Goal: Task Accomplishment & Management: Manage account settings

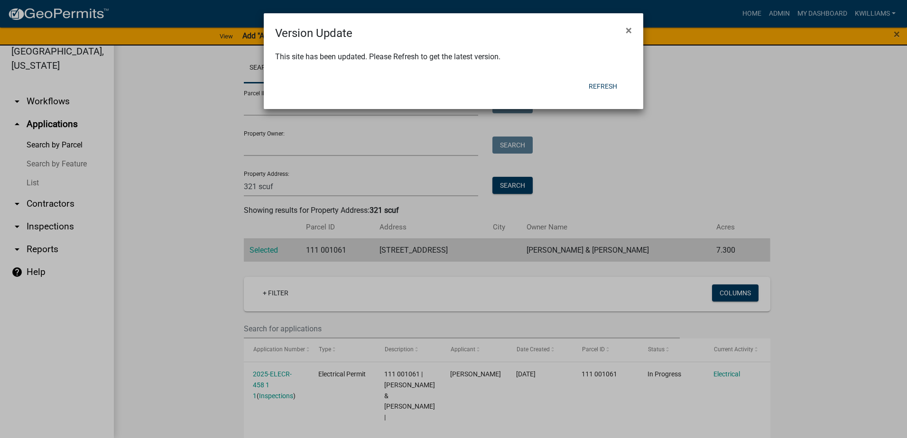
scroll to position [10, 0]
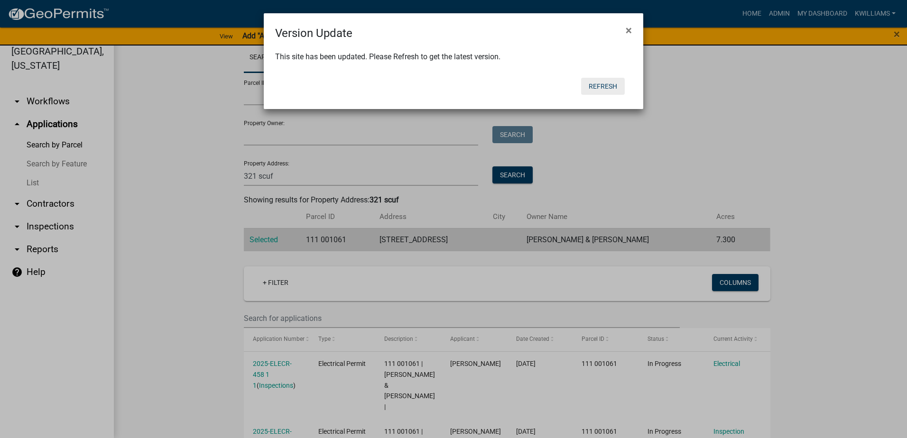
click at [599, 84] on button "Refresh" at bounding box center [603, 86] width 44 height 17
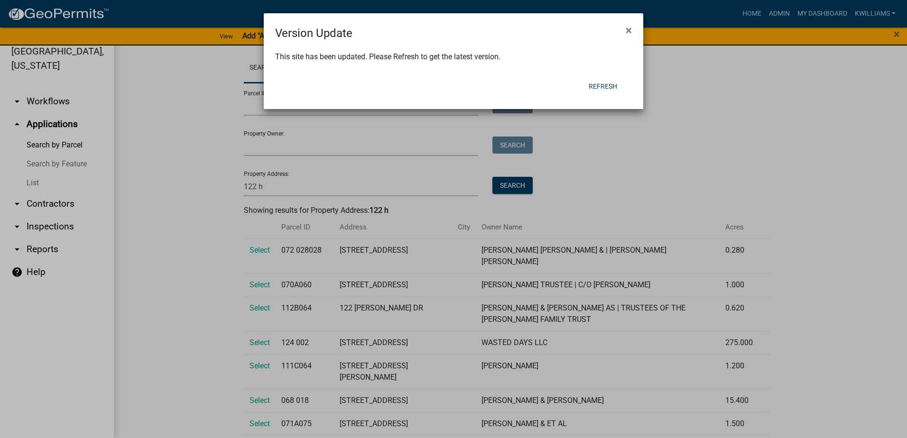
scroll to position [46, 0]
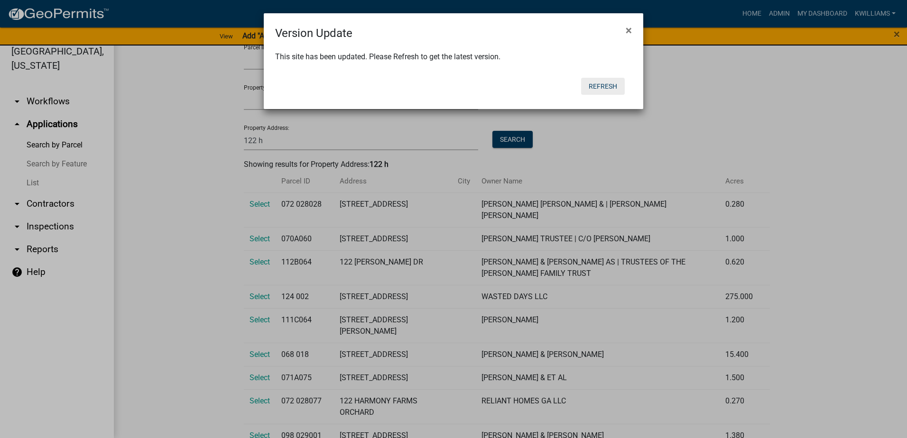
click at [608, 89] on button "Refresh" at bounding box center [603, 86] width 44 height 17
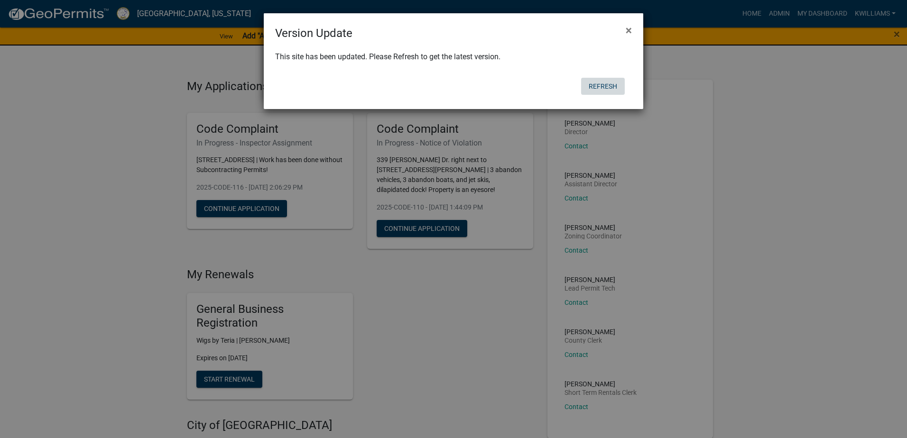
click at [590, 88] on button "Refresh" at bounding box center [603, 86] width 44 height 17
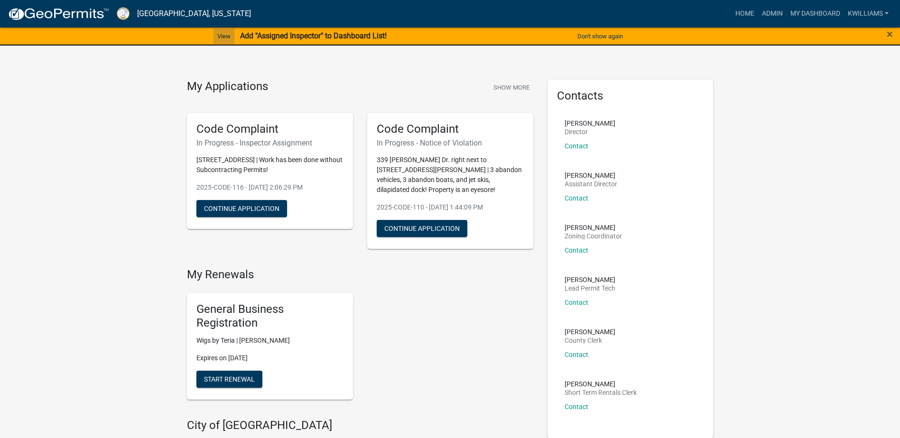
click at [222, 38] on link "View" at bounding box center [224, 36] width 21 height 16
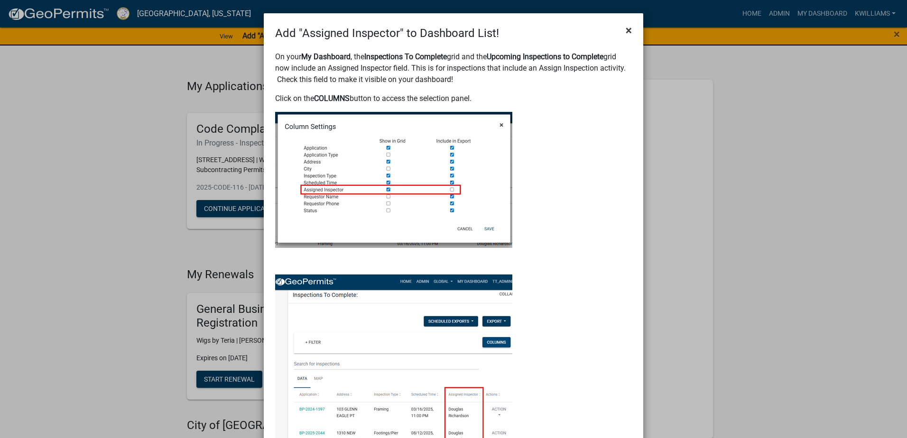
click at [626, 33] on span "×" at bounding box center [629, 30] width 6 height 13
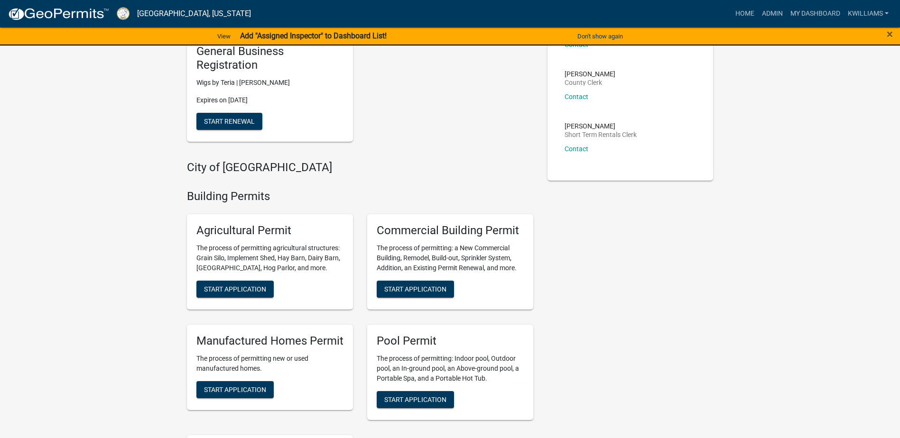
scroll to position [237, 0]
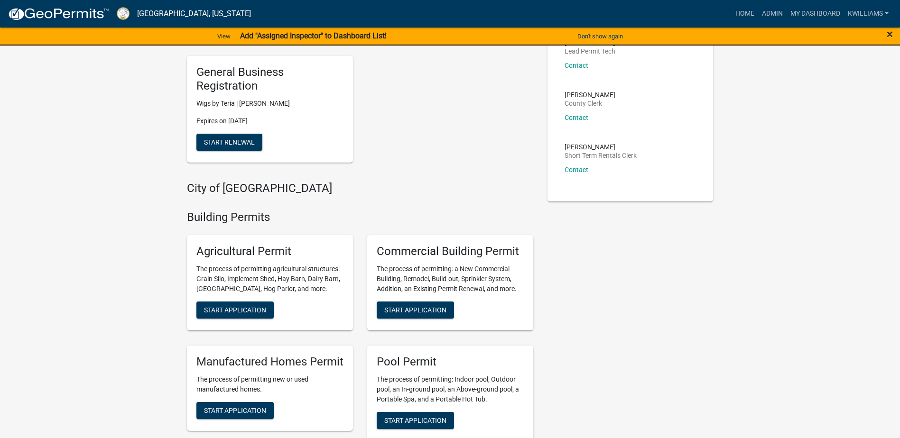
drag, startPoint x: 896, startPoint y: 33, endPoint x: 890, endPoint y: 35, distance: 6.9
click at [895, 33] on div "×" at bounding box center [862, 37] width 75 height 20
click at [889, 35] on span "×" at bounding box center [890, 34] width 6 height 13
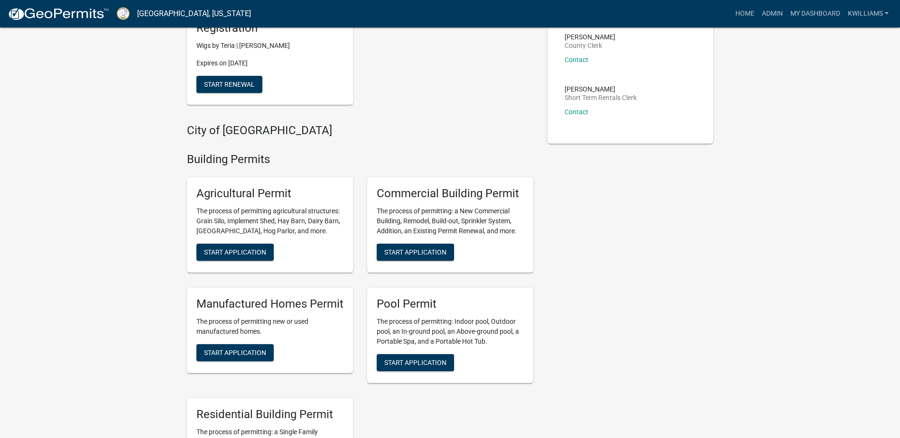
scroll to position [131, 0]
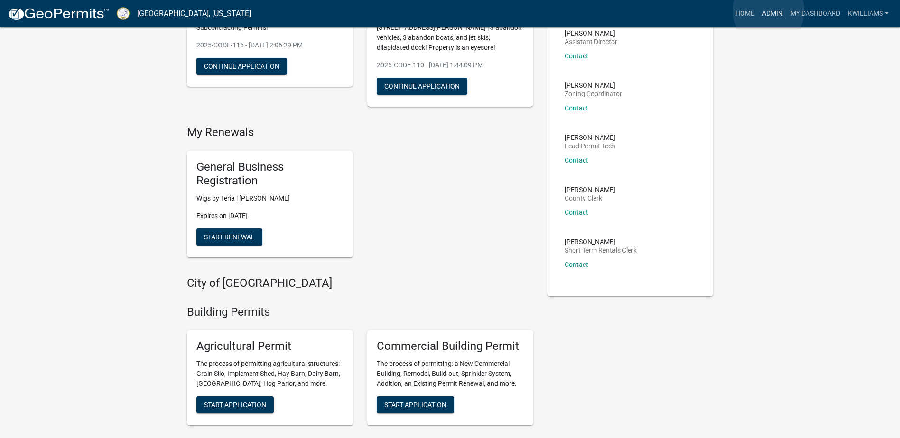
drag, startPoint x: 769, startPoint y: 11, endPoint x: 742, endPoint y: 19, distance: 28.1
click at [767, 11] on link "Admin" at bounding box center [772, 14] width 28 height 18
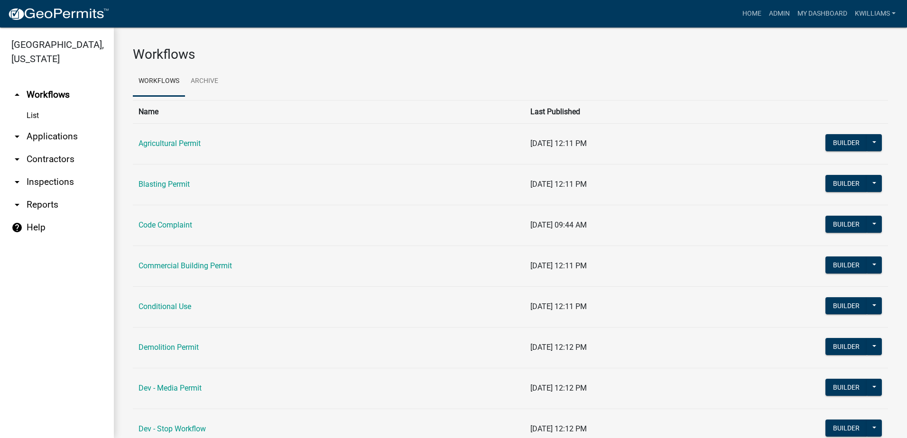
click at [67, 137] on link "arrow_drop_down Applications" at bounding box center [57, 136] width 114 height 23
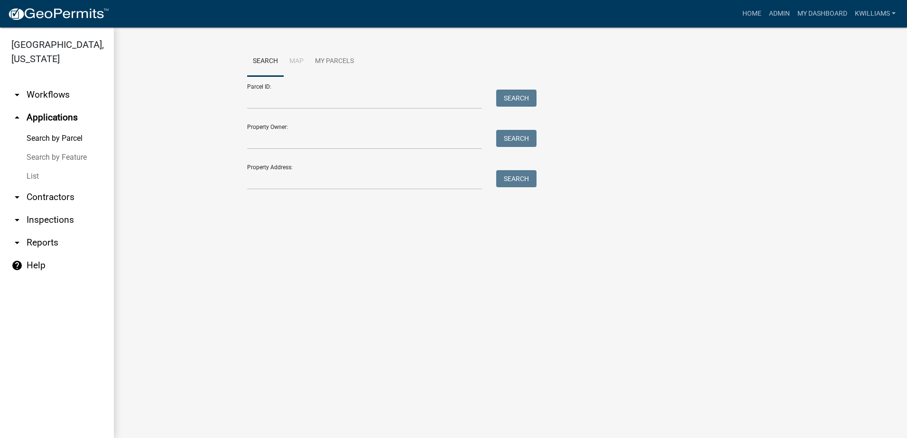
click at [32, 175] on link "List" at bounding box center [57, 176] width 114 height 19
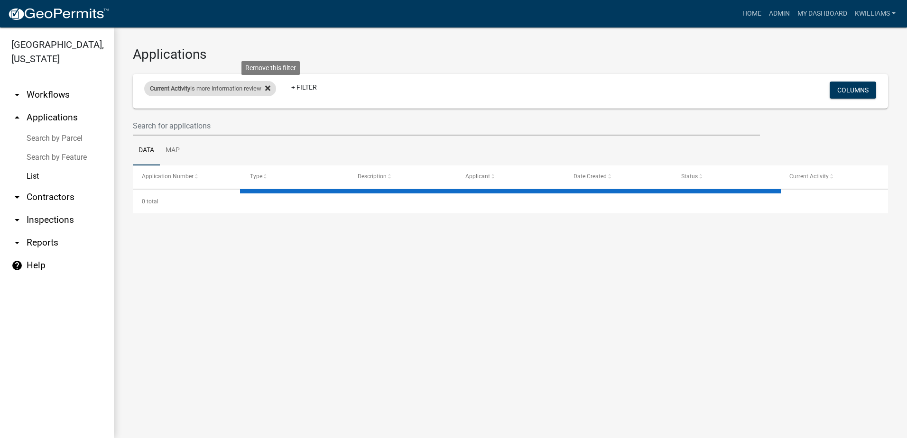
click at [270, 87] on icon at bounding box center [267, 88] width 5 height 8
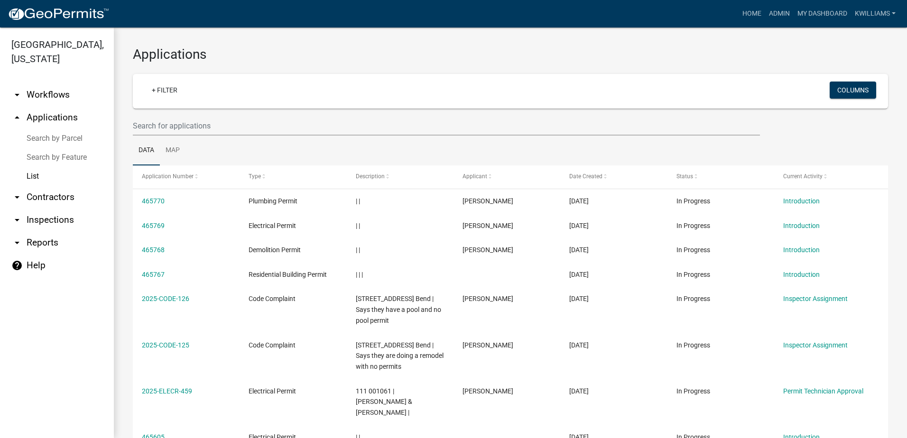
click at [139, 133] on input "text" at bounding box center [446, 125] width 627 height 19
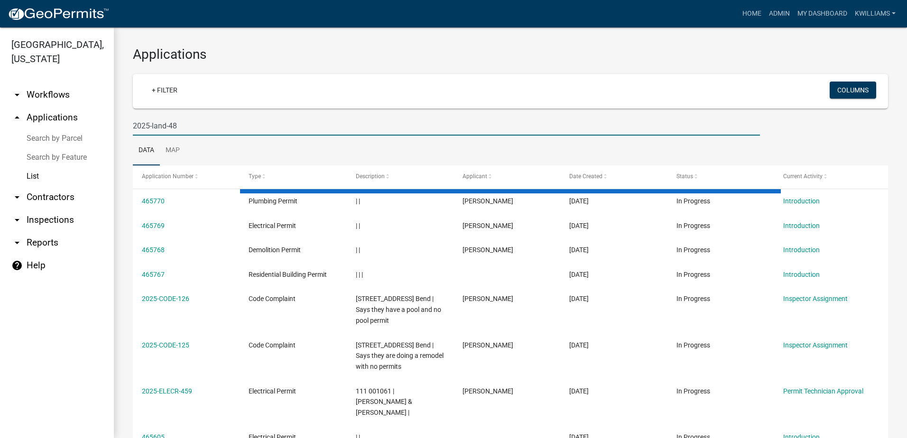
type input "2025-land-48"
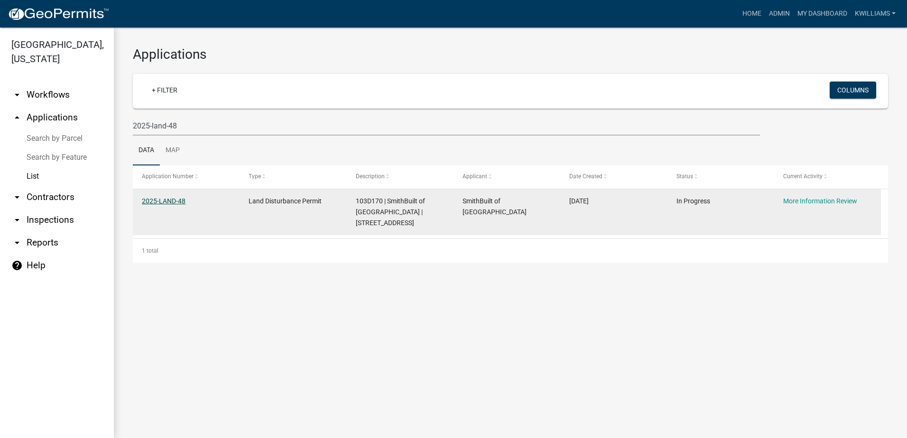
click at [161, 201] on link "2025-LAND-48" at bounding box center [164, 201] width 44 height 8
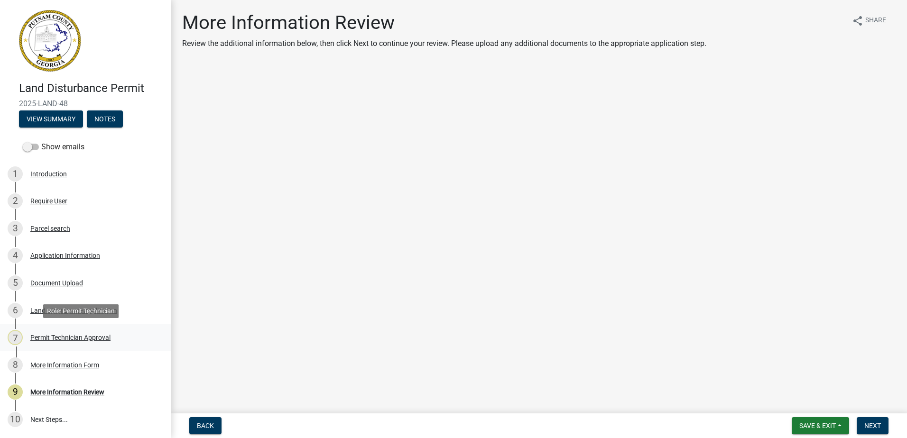
click at [71, 344] on div "7 Permit Technician Approval" at bounding box center [82, 337] width 148 height 15
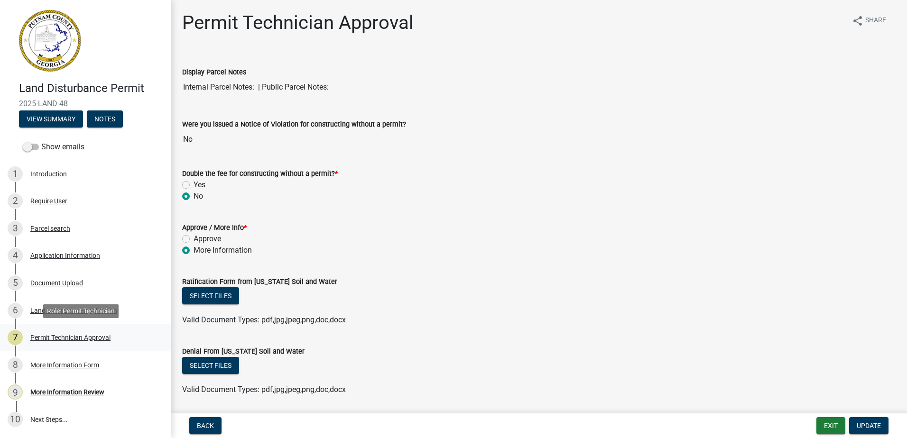
click at [74, 335] on div "Permit Technician Approval" at bounding box center [70, 338] width 80 height 7
click at [64, 307] on div "Land Disturbance Application" at bounding box center [73, 310] width 87 height 7
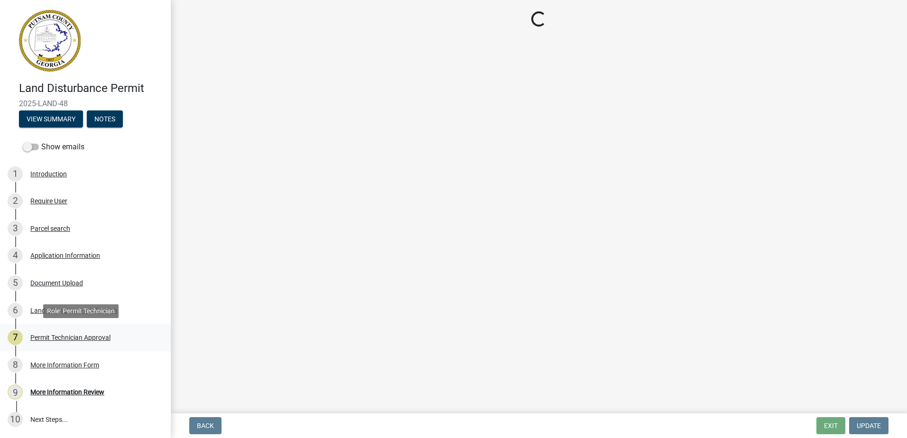
click at [69, 335] on div "Permit Technician Approval" at bounding box center [70, 338] width 80 height 7
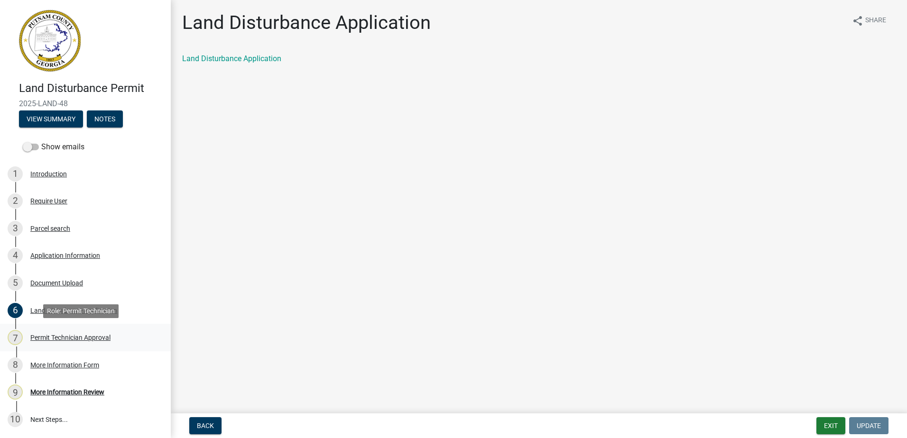
click at [94, 332] on div "7 Permit Technician Approval" at bounding box center [82, 337] width 148 height 15
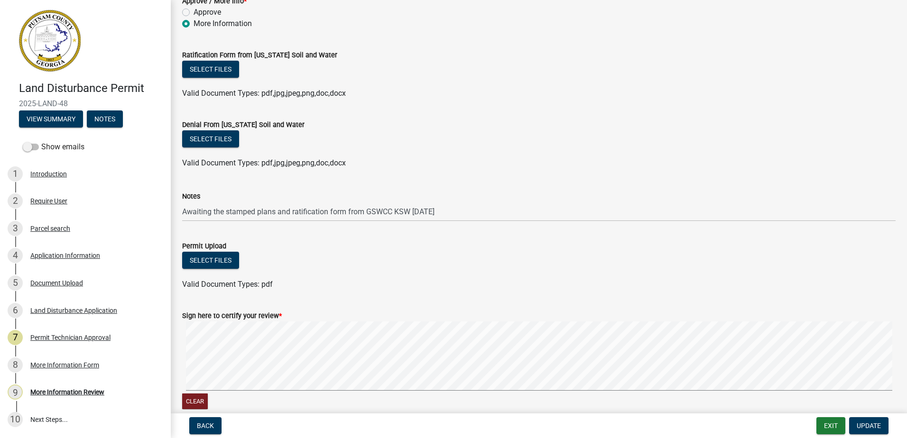
scroll to position [237, 0]
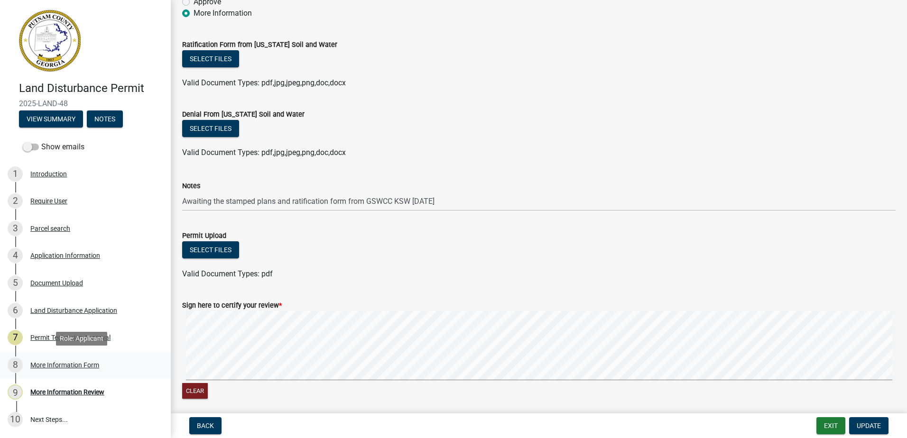
click at [72, 364] on div "More Information Form" at bounding box center [64, 365] width 69 height 7
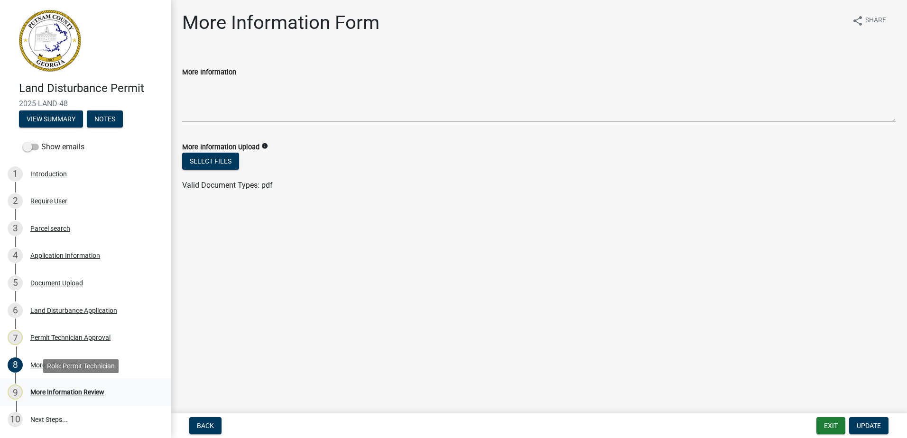
click at [71, 383] on link "9 More Information Review" at bounding box center [85, 393] width 171 height 28
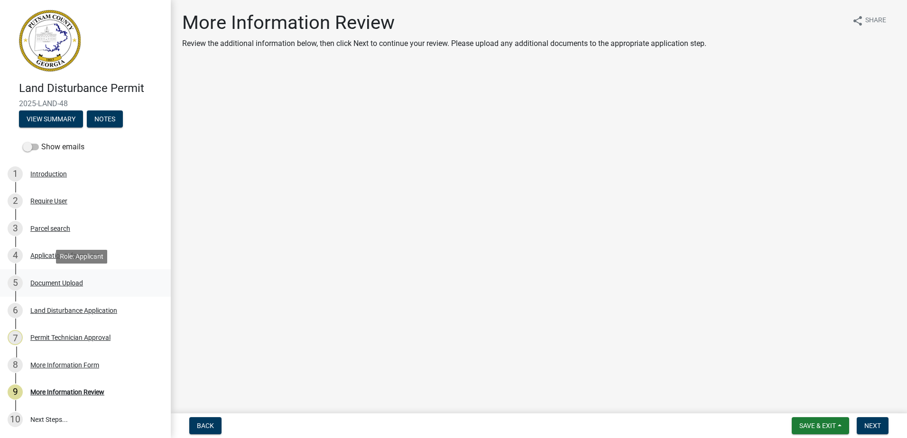
click at [56, 278] on div "5 Document Upload" at bounding box center [82, 283] width 148 height 15
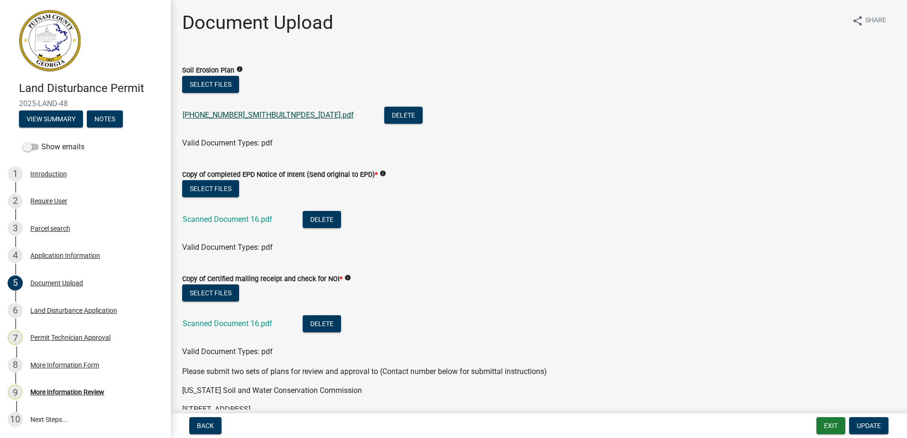
click at [275, 113] on link "2025-1031-5_SMITHBUILTNPDES_7.18.25.pdf" at bounding box center [268, 115] width 171 height 9
click at [218, 80] on button "Select files" at bounding box center [210, 84] width 57 height 17
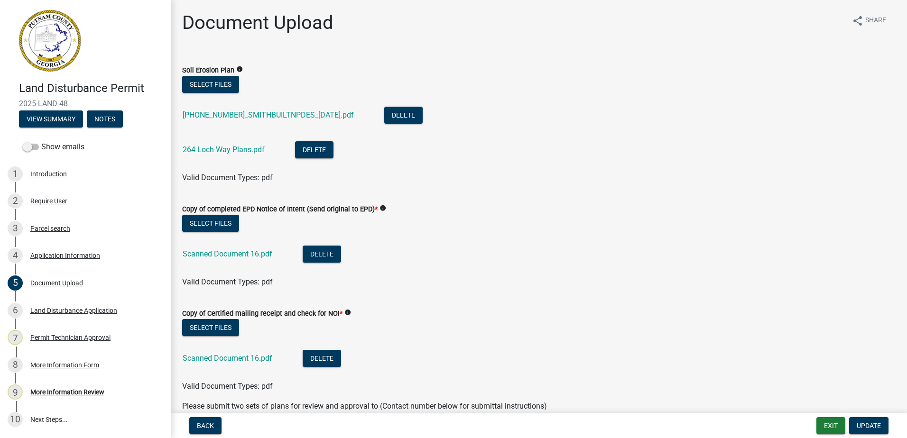
click at [204, 261] on div "Scanned Document 16.pdf" at bounding box center [235, 255] width 105 height 19
click at [200, 253] on link "Scanned Document 16.pdf" at bounding box center [228, 254] width 90 height 9
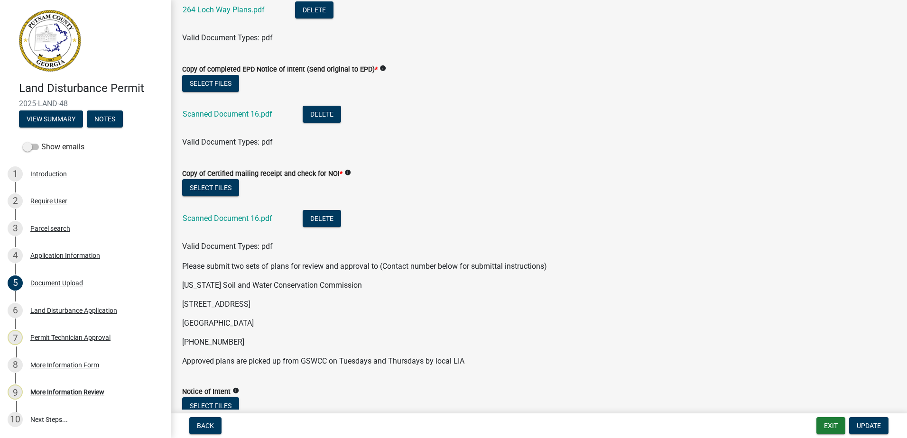
scroll to position [142, 0]
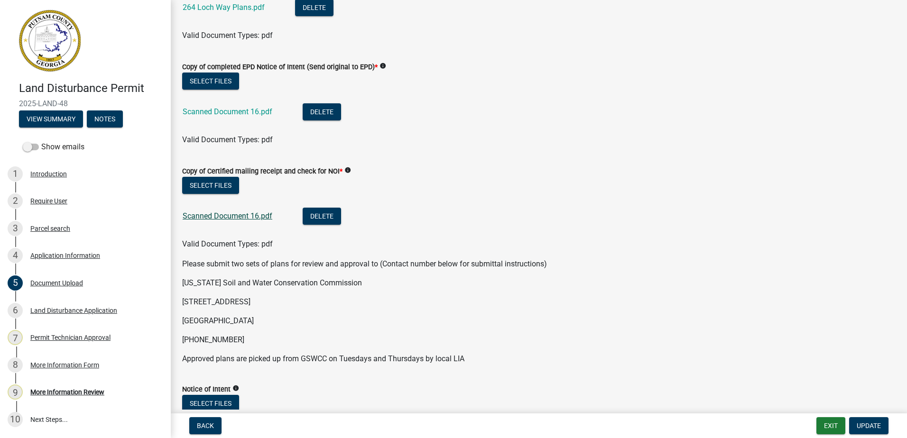
click at [207, 220] on link "Scanned Document 16.pdf" at bounding box center [228, 216] width 90 height 9
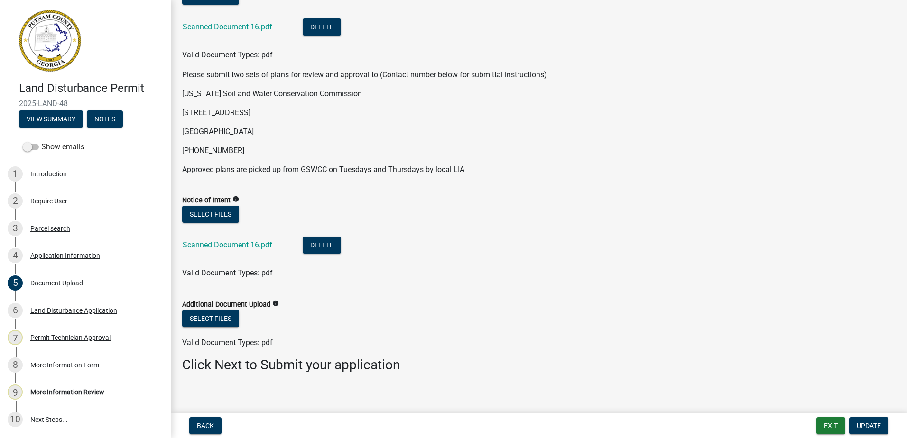
scroll to position [332, 0]
click at [230, 246] on link "Scanned Document 16.pdf" at bounding box center [228, 244] width 90 height 9
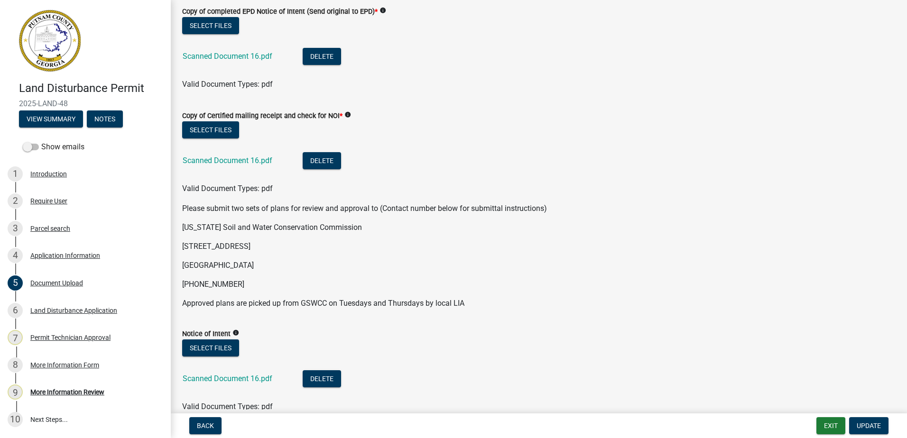
scroll to position [197, 0]
click at [862, 426] on span "Update" at bounding box center [869, 426] width 24 height 8
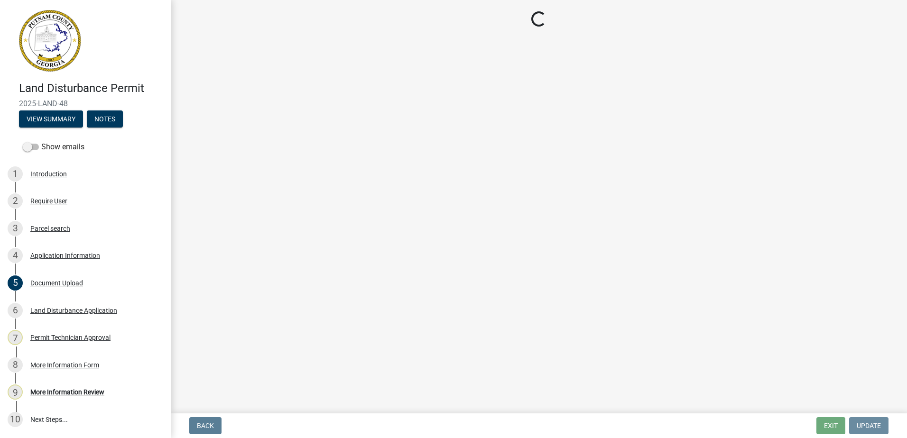
scroll to position [0, 0]
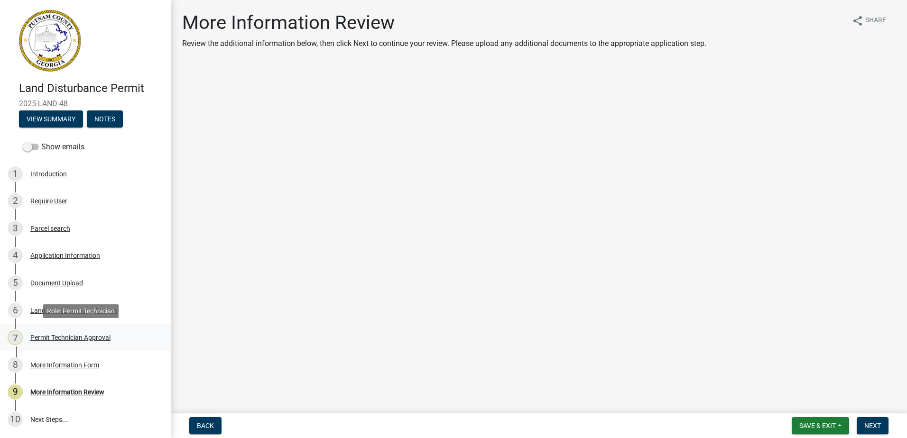
click at [88, 343] on div "7 Permit Technician Approval" at bounding box center [82, 337] width 148 height 15
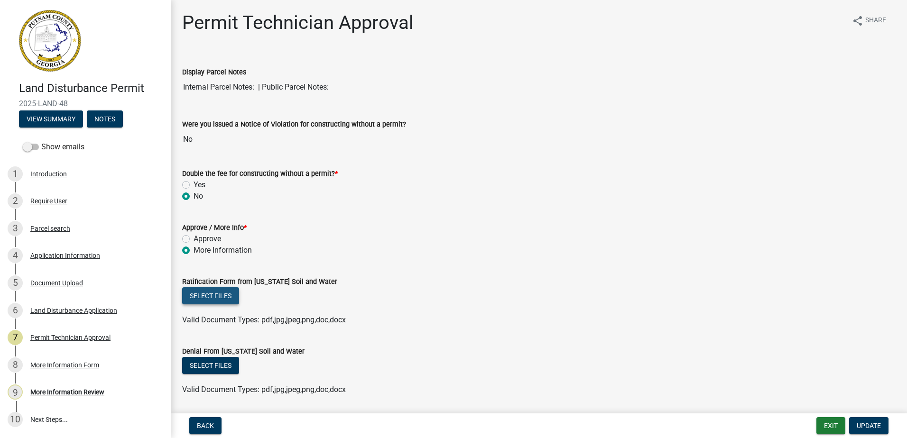
click at [218, 302] on button "Select files" at bounding box center [210, 296] width 57 height 17
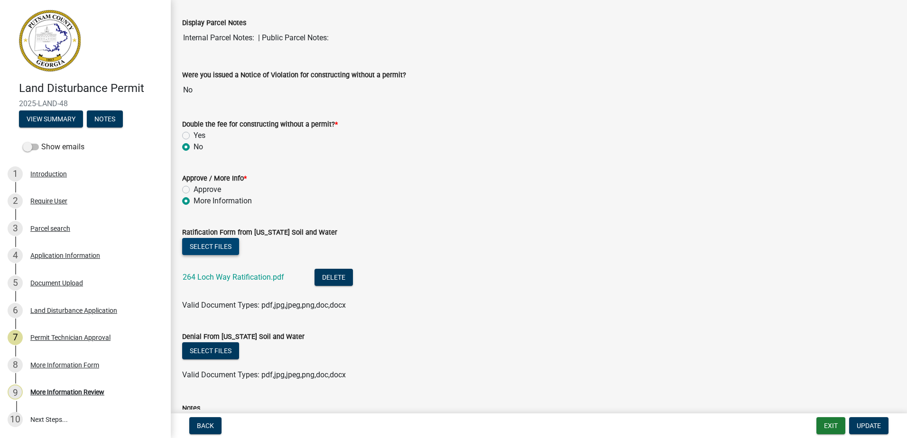
scroll to position [47, 0]
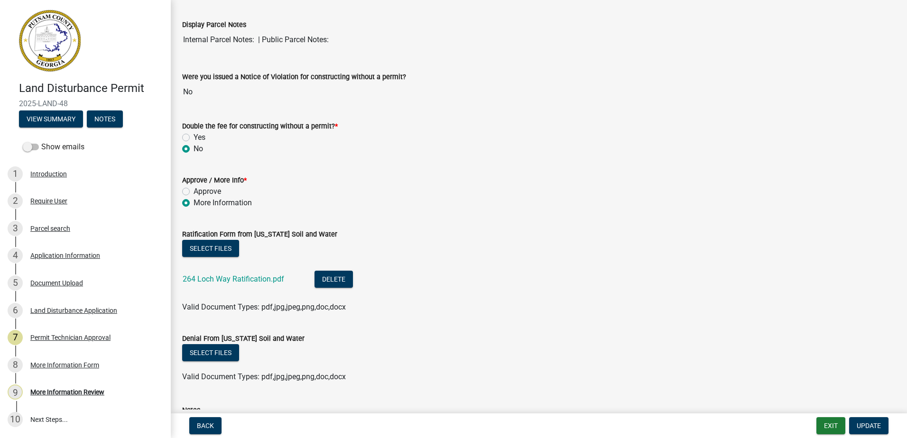
click at [194, 191] on label "Approve" at bounding box center [208, 191] width 28 height 11
click at [194, 191] on input "Approve" at bounding box center [197, 189] width 6 height 6
radio input "true"
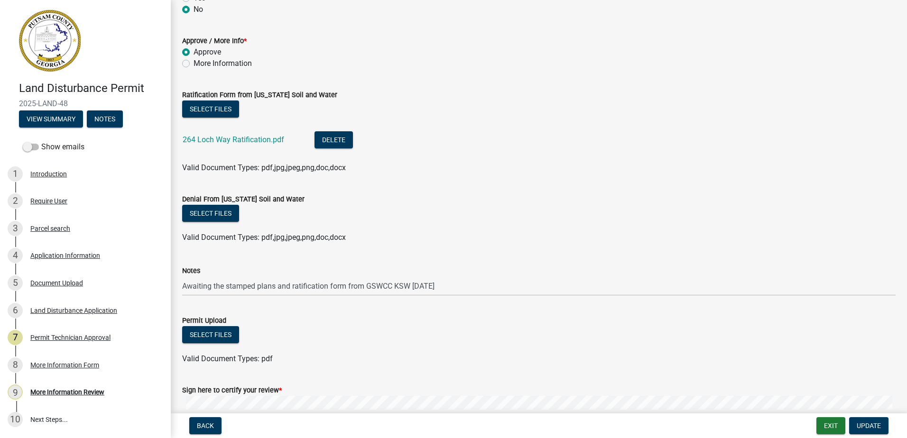
scroll to position [190, 0]
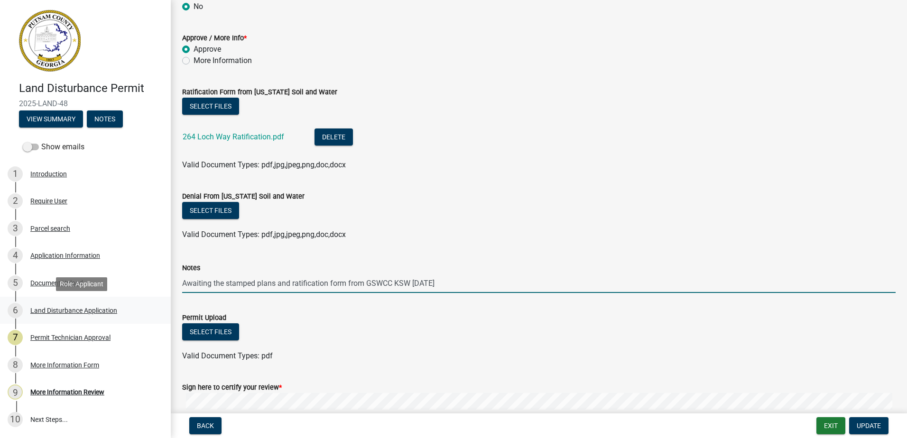
drag, startPoint x: 457, startPoint y: 285, endPoint x: 59, endPoint y: 313, distance: 398.6
click at [58, 310] on div "Land Disturbance Permit 2025-LAND-48 View Summary Notes Show emails 1 Introduct…" at bounding box center [453, 219] width 907 height 438
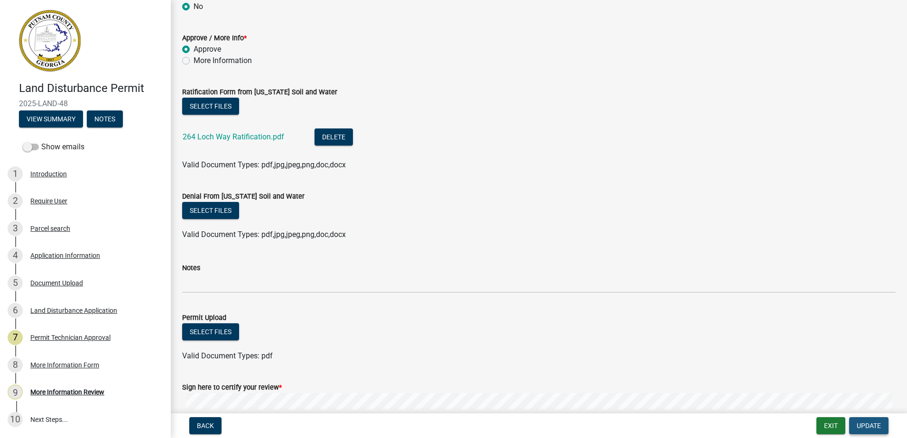
click at [876, 426] on span "Update" at bounding box center [869, 426] width 24 height 8
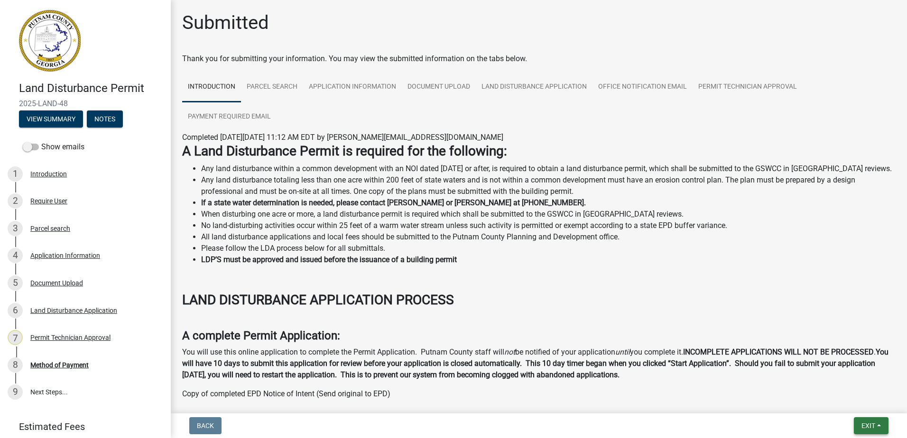
click at [876, 424] on button "Exit" at bounding box center [871, 426] width 35 height 17
click at [858, 407] on button "Save & Exit" at bounding box center [851, 401] width 76 height 23
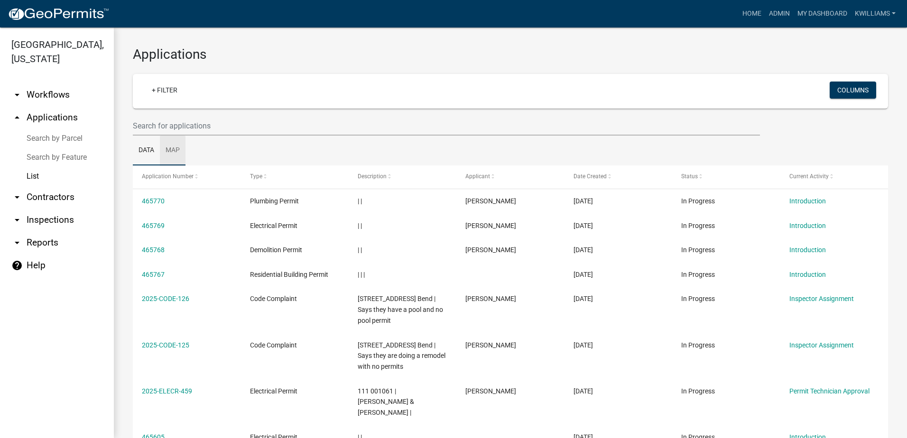
click at [164, 138] on link "Map" at bounding box center [173, 151] width 26 height 30
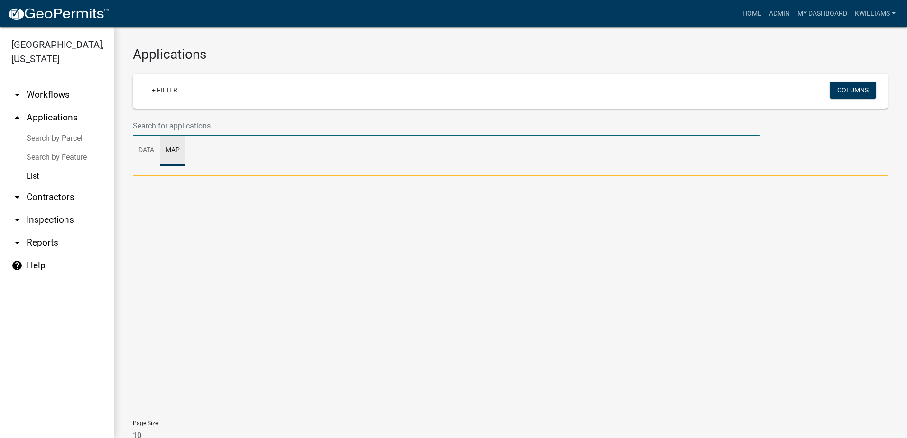
click at [163, 128] on input "text" at bounding box center [446, 125] width 627 height 19
type input "2025-elecr-447"
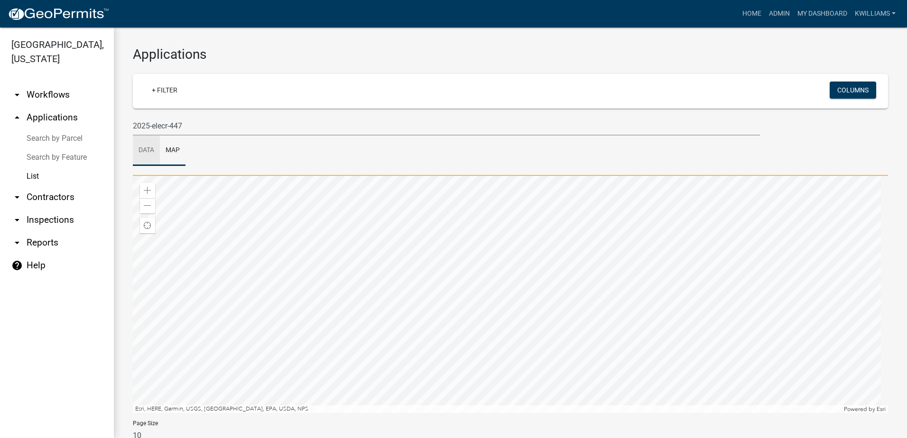
click at [133, 136] on link "Data" at bounding box center [146, 151] width 27 height 30
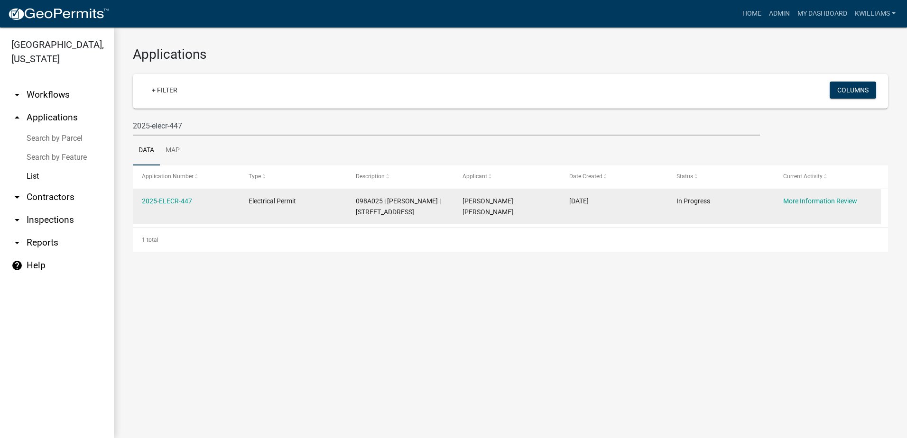
click at [167, 194] on datatable-body-cell "2025-ELECR-447" at bounding box center [186, 206] width 107 height 35
click at [161, 199] on link "2025-ELECR-447" at bounding box center [167, 201] width 50 height 8
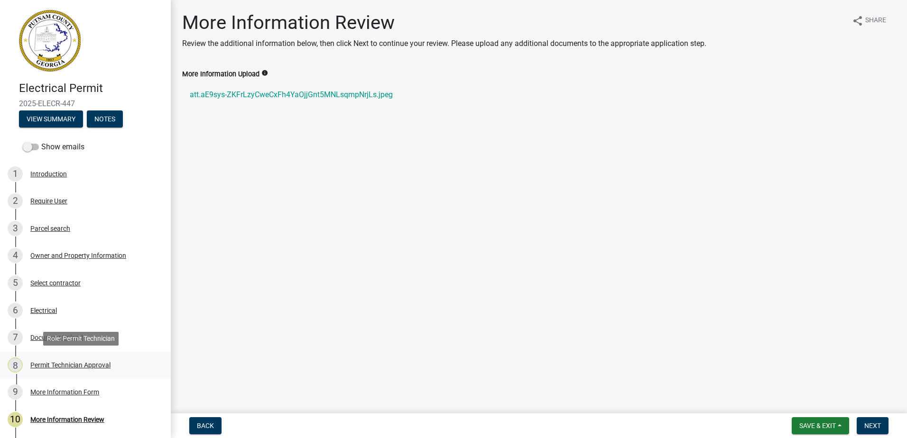
click at [54, 370] on div "8 Permit Technician Approval" at bounding box center [82, 365] width 148 height 15
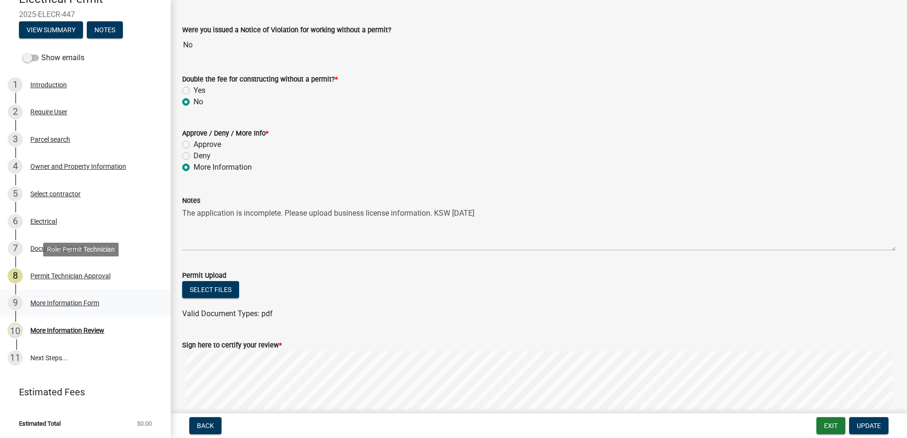
scroll to position [95, 0]
click at [47, 292] on link "9 More Information Form" at bounding box center [85, 304] width 171 height 28
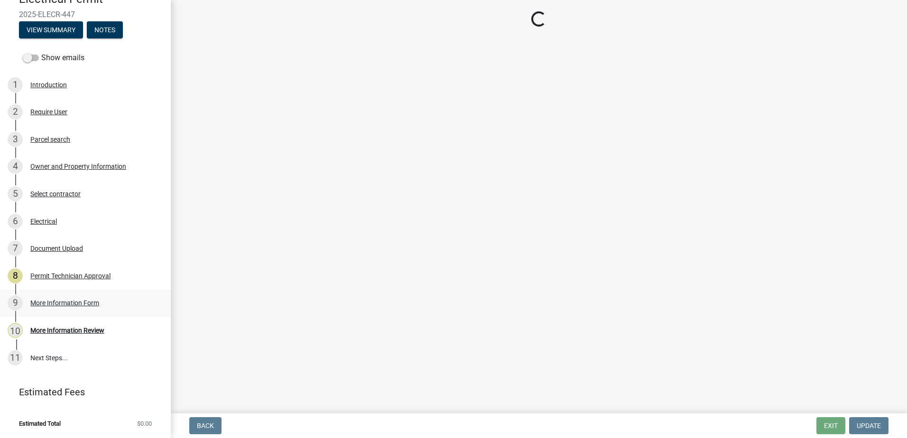
scroll to position [0, 0]
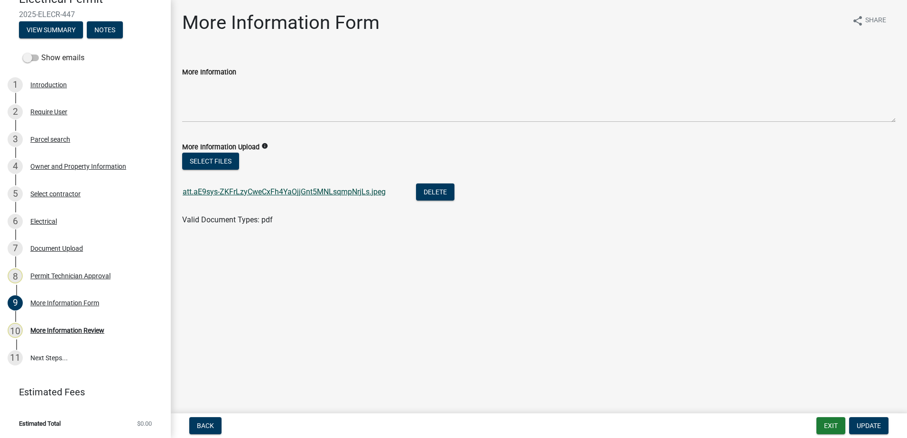
click at [218, 193] on link "att.aE9sys-ZKFrLzyCweCxFh4YaOjjGnt5MNLsqmpNrjLs.jpeg" at bounding box center [284, 191] width 203 height 9
click at [57, 168] on div "Owner and Property Information" at bounding box center [78, 166] width 96 height 7
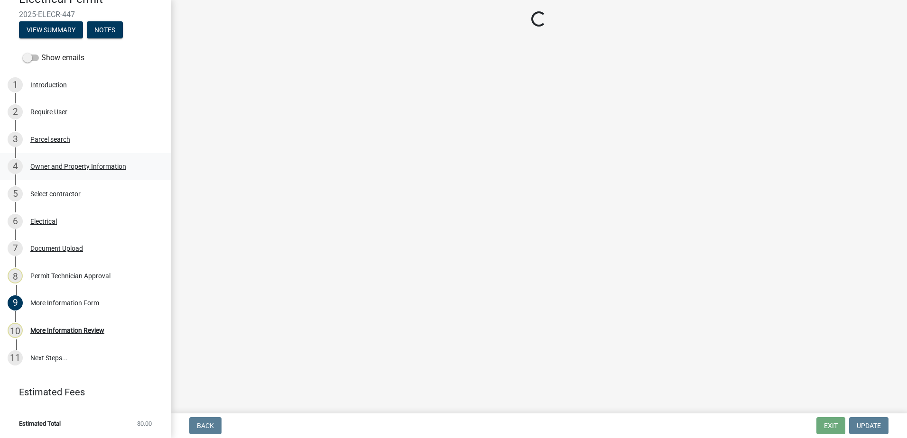
select select "34fe85c2-5f76-4343-b6bb-8ca387e0bed7"
select select "83394b22-4a11-496c-8e5c-75ade2e72faf"
select select "469c5908-2854-42d5-89ed-bee7fc26529e"
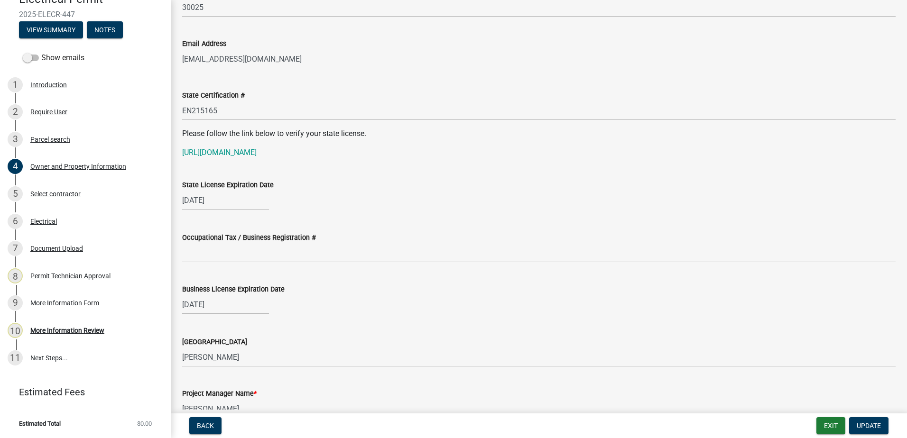
scroll to position [1186, 0]
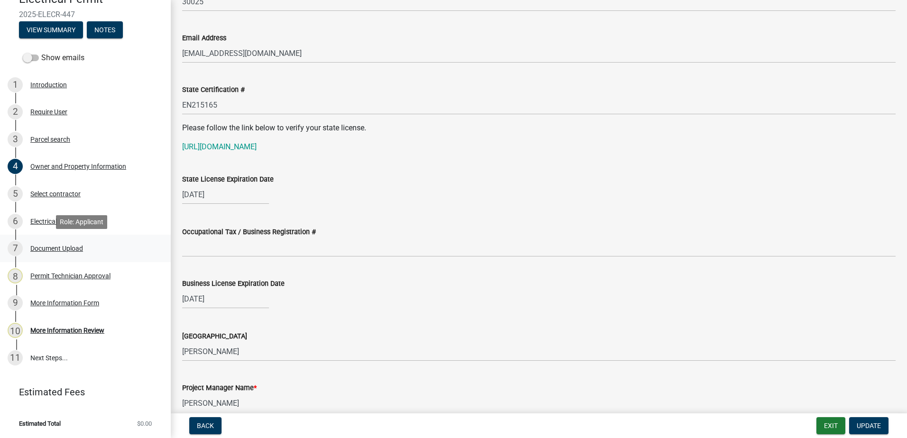
click at [70, 250] on div "Document Upload" at bounding box center [56, 248] width 53 height 7
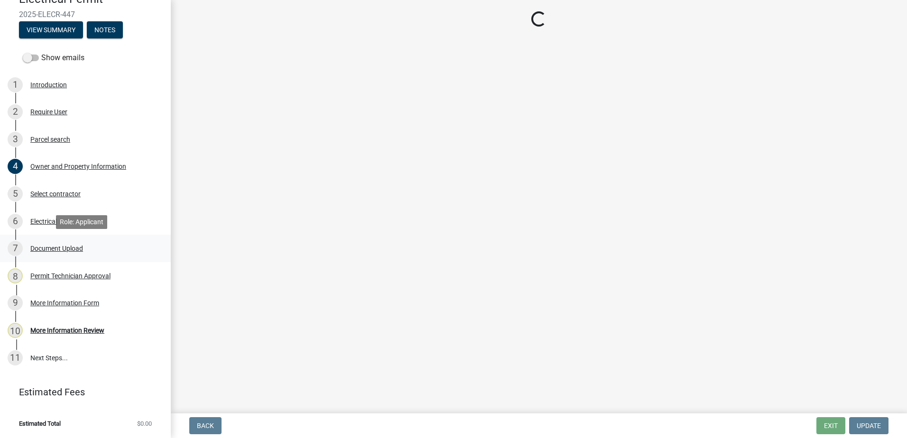
scroll to position [0, 0]
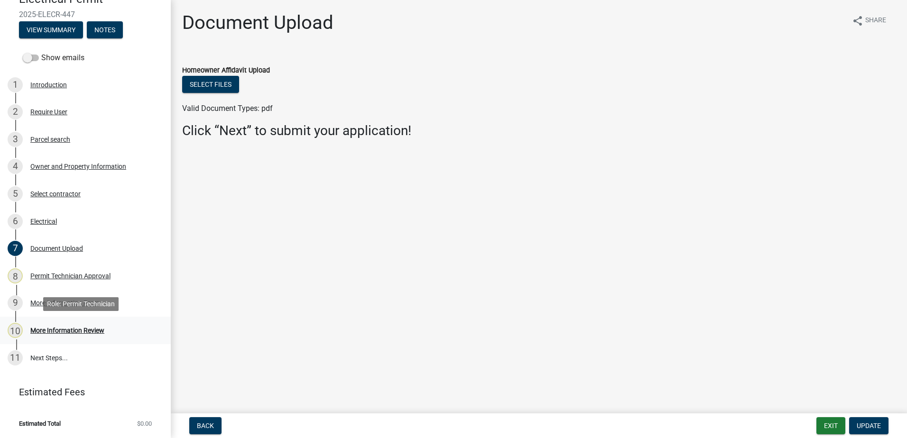
click at [58, 334] on div "More Information Review" at bounding box center [67, 330] width 74 height 7
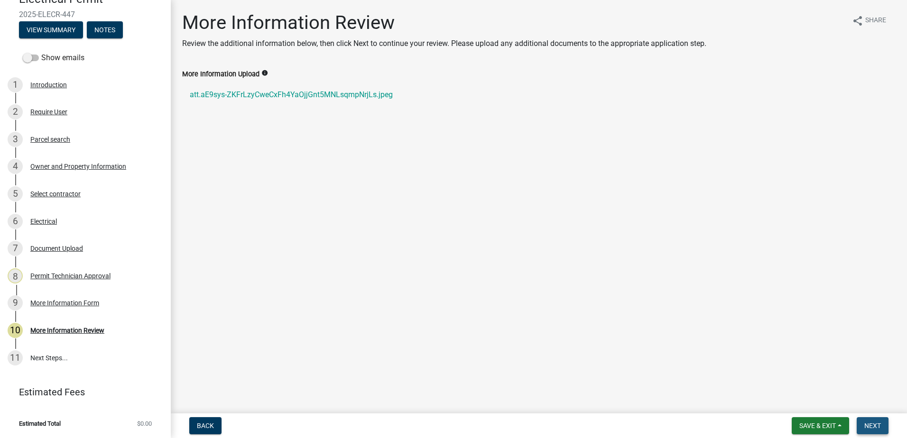
click at [857, 423] on button "Next" at bounding box center [873, 426] width 32 height 17
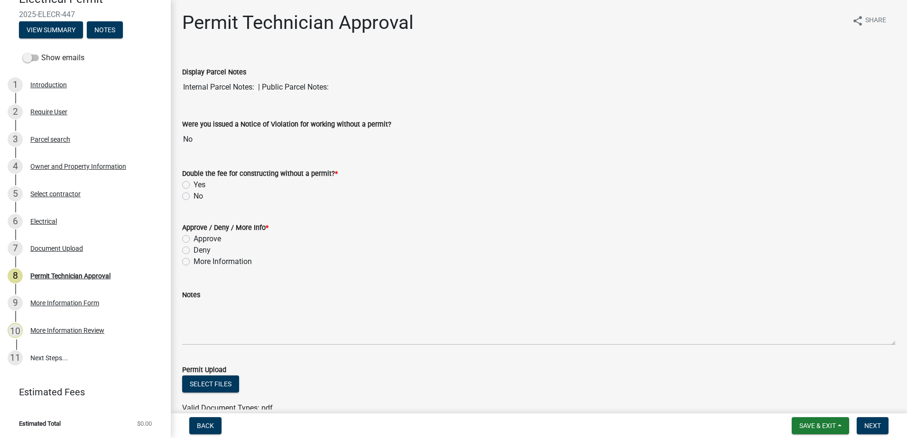
click at [178, 207] on div "Permit Technician Approval share Share Display Parcel Notes Internal Parcel Not…" at bounding box center [539, 281] width 728 height 541
click at [194, 194] on label "No" at bounding box center [198, 196] width 9 height 11
click at [194, 194] on input "No" at bounding box center [197, 194] width 6 height 6
radio input "true"
click at [182, 242] on div "Approve / Deny / More Info * Approve Deny More Information" at bounding box center [539, 239] width 728 height 57
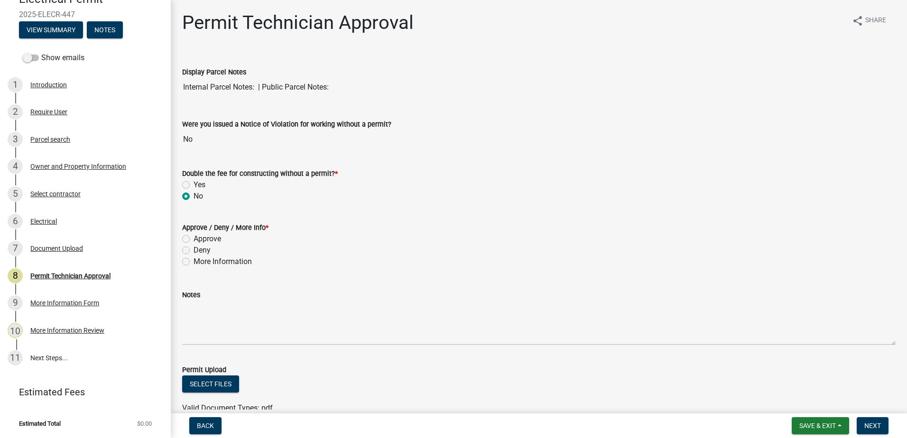
click at [194, 262] on label "More Information" at bounding box center [223, 261] width 58 height 11
click at [194, 262] on input "More Information" at bounding box center [197, 259] width 6 height 6
radio input "true"
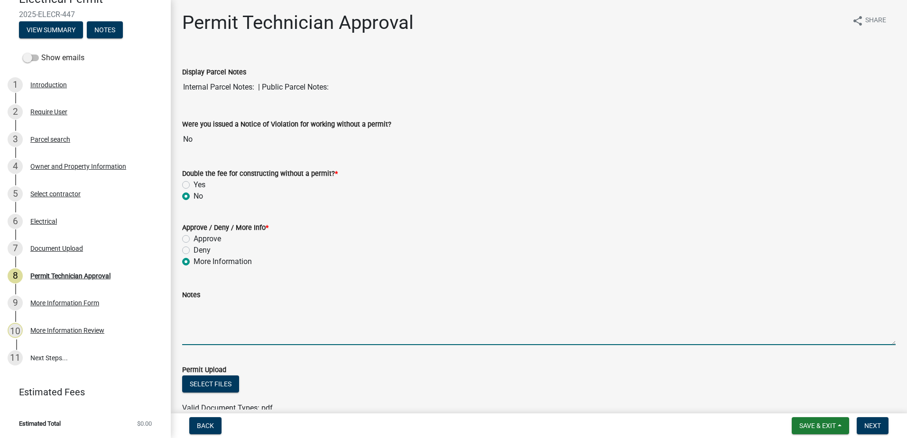
click at [215, 306] on textarea "Notes" at bounding box center [539, 323] width 714 height 45
click at [204, 321] on textarea "Notes" at bounding box center [539, 323] width 714 height 45
